Goal: Task Accomplishment & Management: Manage account settings

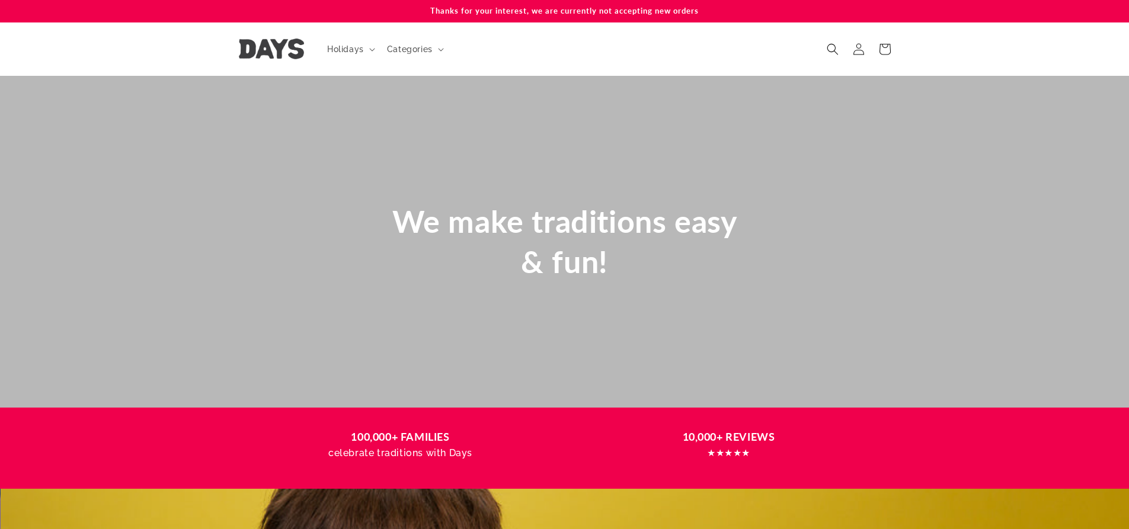
scroll to position [0, 1129]
click at [862, 55] on icon at bounding box center [858, 49] width 12 height 12
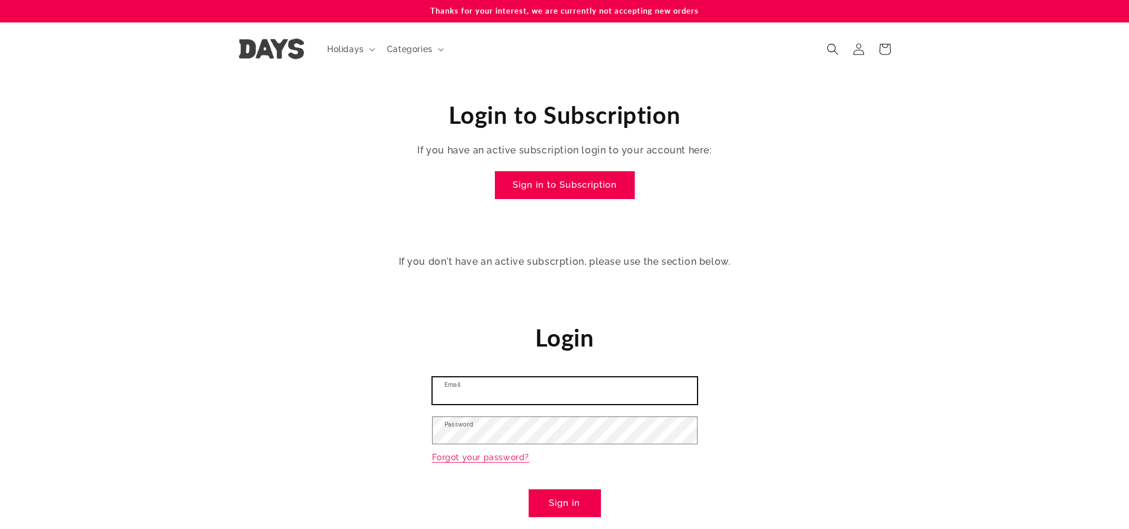
click at [499, 385] on input "Email" at bounding box center [565, 391] width 264 height 27
type input "**********"
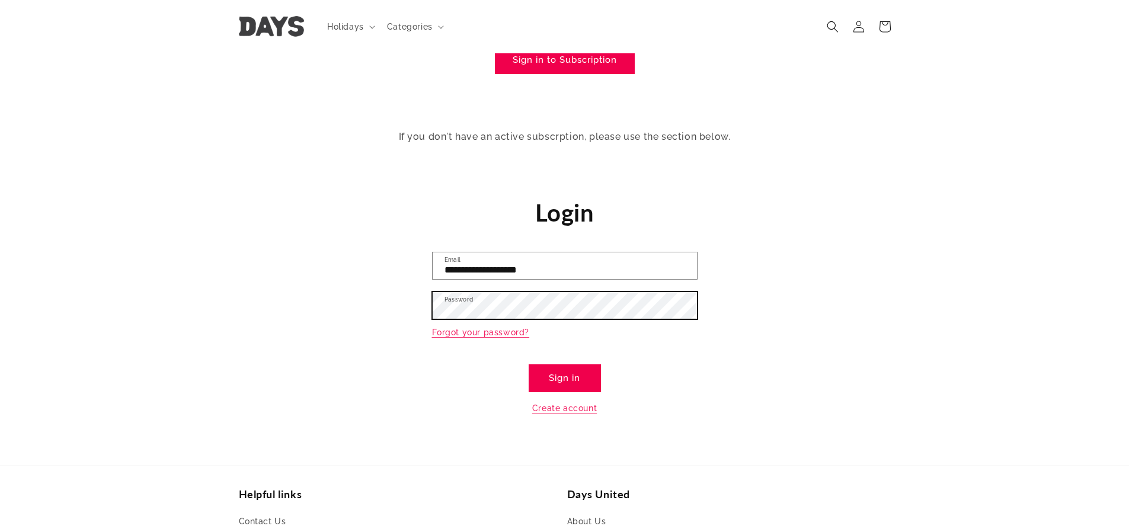
scroll to position [119, 0]
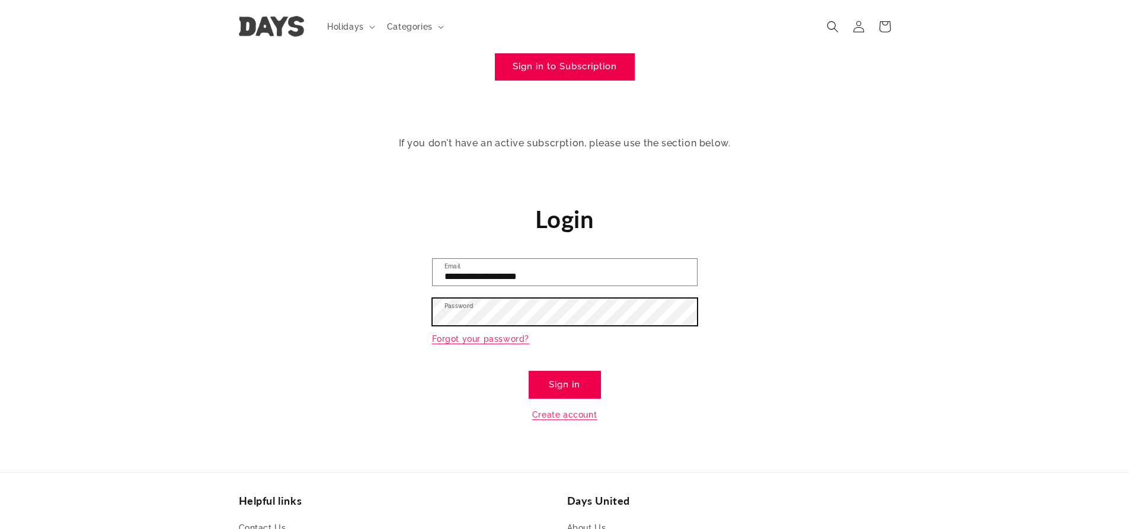
click at [529, 371] on button "Sign in" at bounding box center [565, 385] width 72 height 28
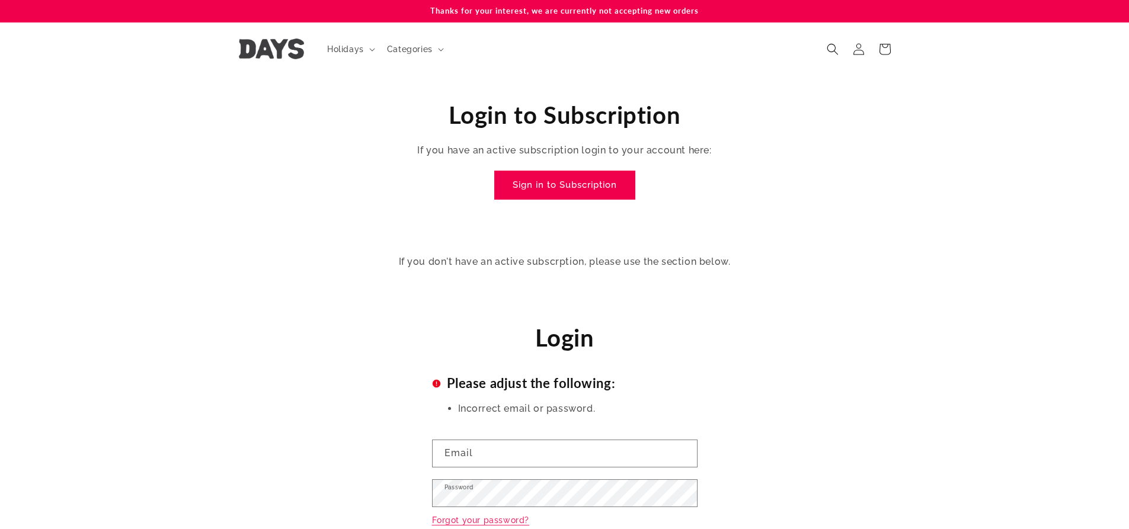
click at [579, 180] on link "Sign in to Subscription" at bounding box center [565, 185] width 140 height 28
